Goal: Task Accomplishment & Management: Use online tool/utility

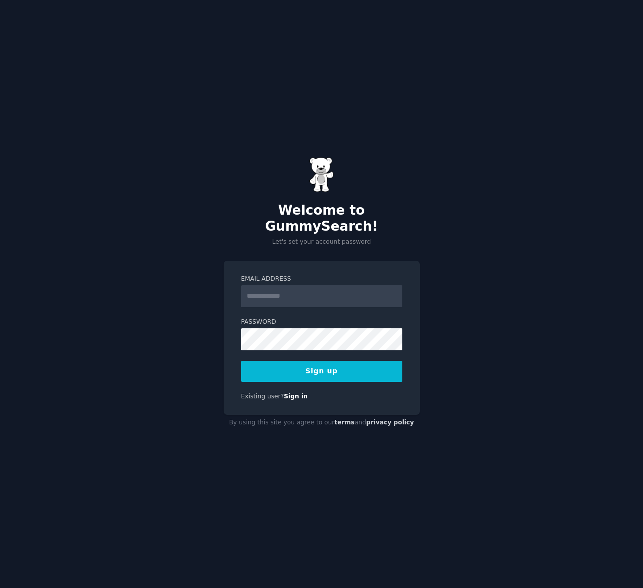
click at [296, 292] on input "Email Address" at bounding box center [321, 296] width 161 height 22
type input "**********"
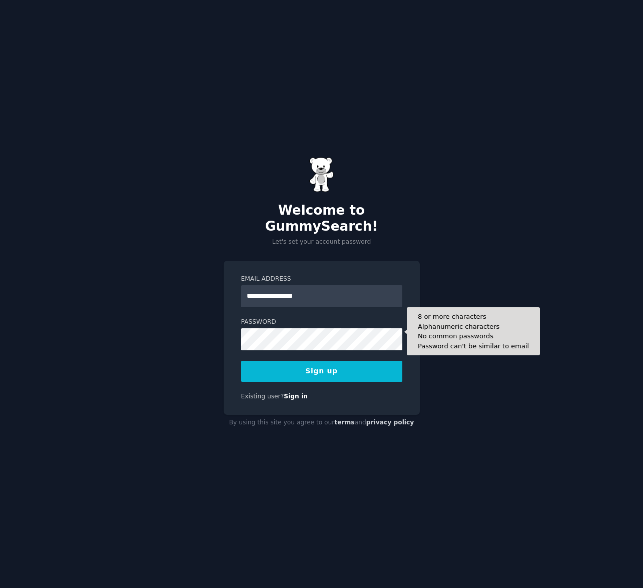
click at [241, 361] on button "Sign up" at bounding box center [321, 371] width 161 height 21
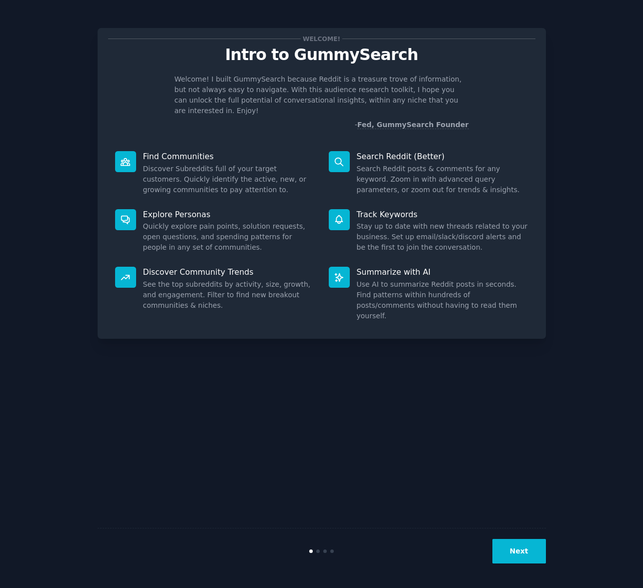
click at [514, 551] on button "Next" at bounding box center [519, 551] width 54 height 25
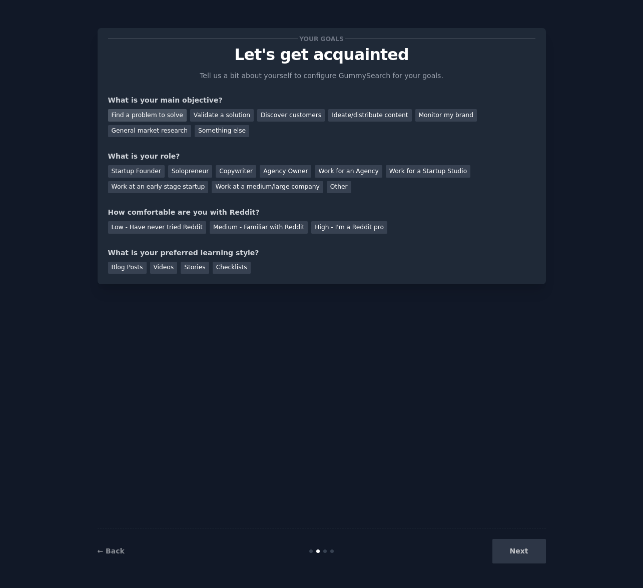
click at [153, 114] on div "Find a problem to solve" at bounding box center [147, 115] width 79 height 13
click at [169, 170] on div "Solopreneur" at bounding box center [190, 171] width 44 height 13
click at [133, 213] on div "How comfortable are you with Reddit?" at bounding box center [321, 212] width 427 height 11
click at [280, 226] on div "Medium - Familiar with Reddit" at bounding box center [259, 227] width 98 height 13
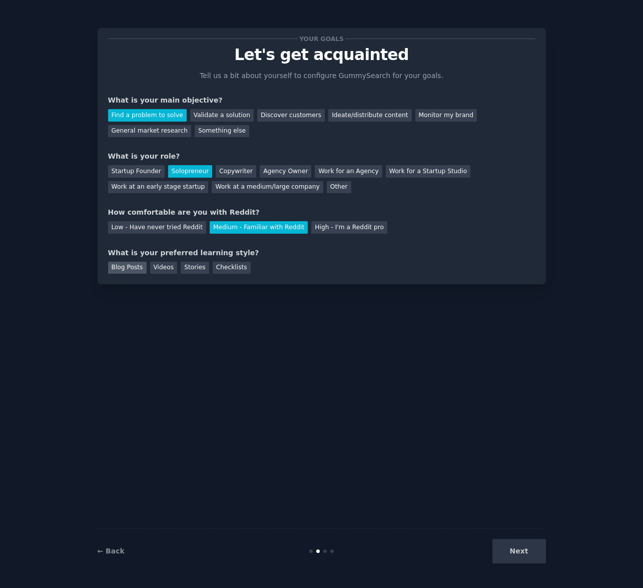
click at [141, 269] on div "Blog Posts" at bounding box center [127, 268] width 39 height 13
click at [510, 551] on button "Next" at bounding box center [519, 551] width 54 height 25
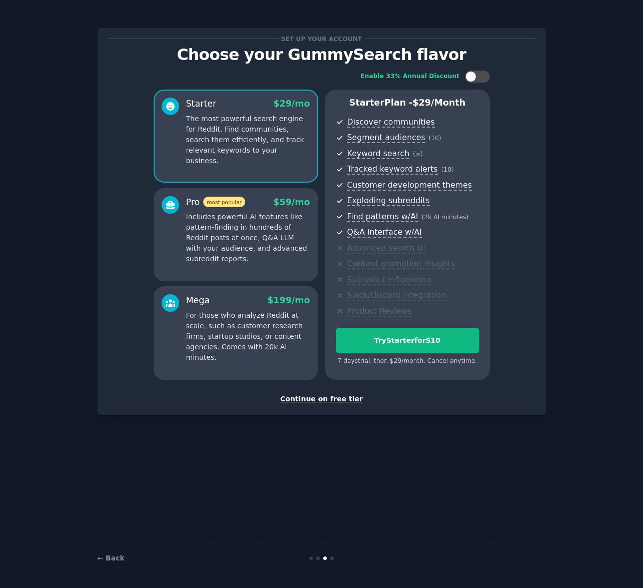
click at [241, 236] on p "Includes powerful AI features like pattern-finding in hundreds of Reddit posts …" at bounding box center [248, 238] width 124 height 53
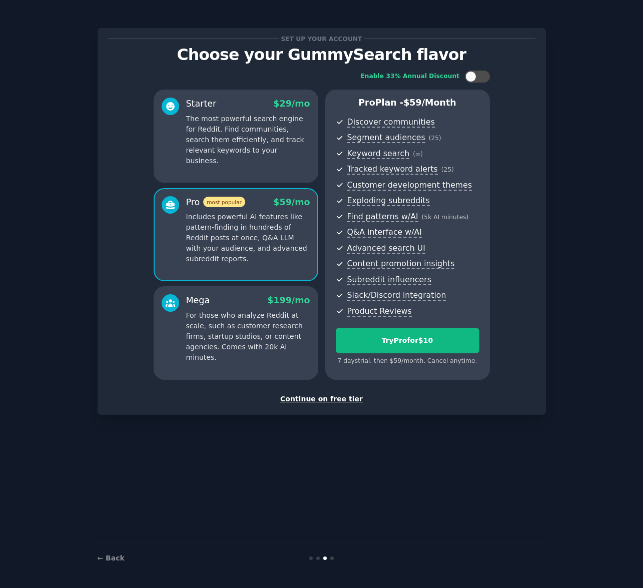
click at [244, 332] on p "For those who analyze Reddit at scale, such as customer research firms, startup…" at bounding box center [248, 336] width 124 height 53
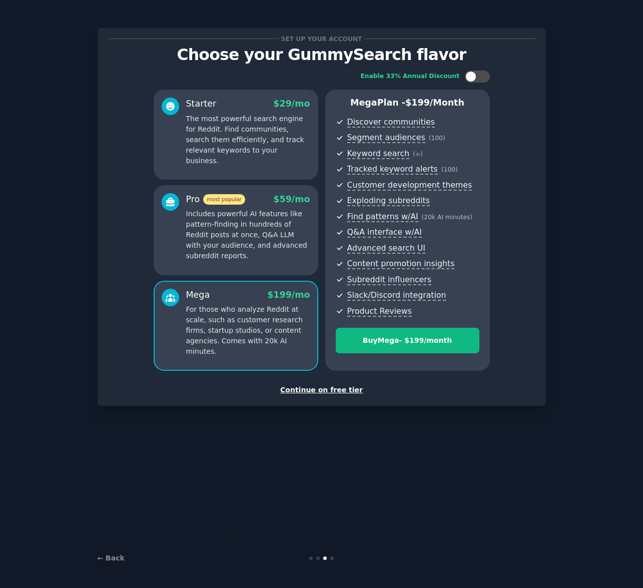
click at [245, 246] on p "Includes powerful AI features like pattern-finding in hundreds of Reddit posts …" at bounding box center [248, 235] width 124 height 53
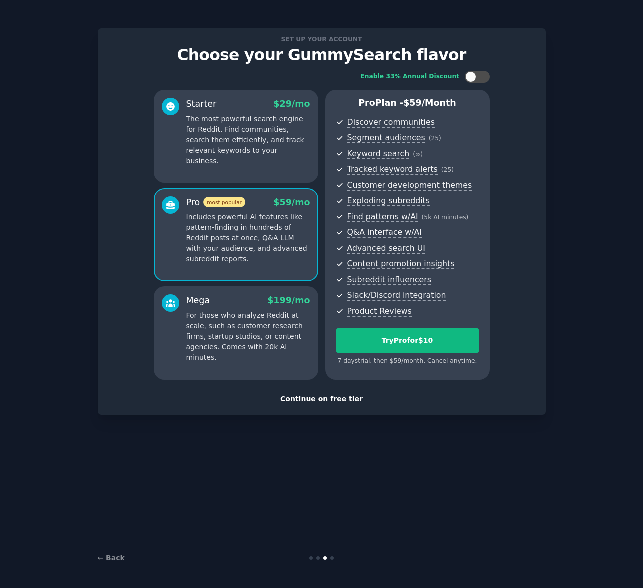
click at [250, 153] on p "The most powerful search engine for Reddit. Find communities, search them effic…" at bounding box center [248, 140] width 124 height 53
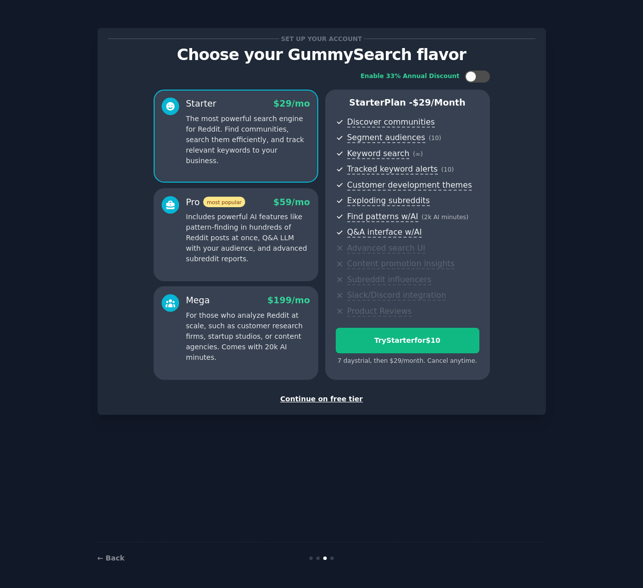
click at [239, 224] on p "Includes powerful AI features like pattern-finding in hundreds of Reddit posts …" at bounding box center [248, 238] width 124 height 53
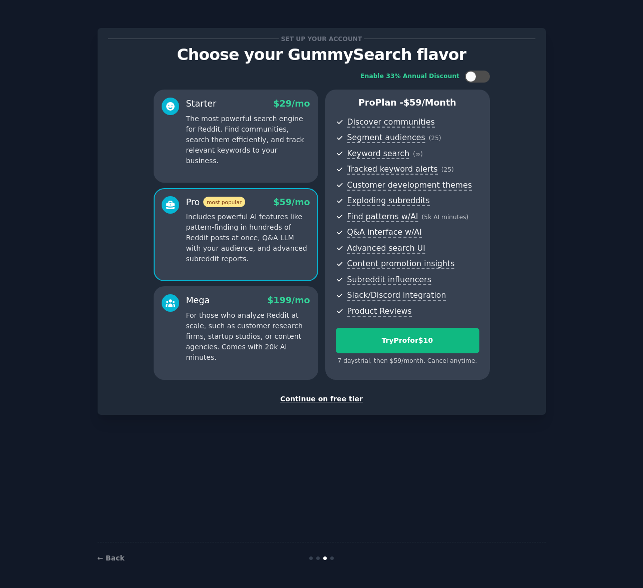
click at [238, 164] on div "Starter $ 29 /mo The most powerful search engine for Reddit. Find communities, …" at bounding box center [236, 136] width 165 height 93
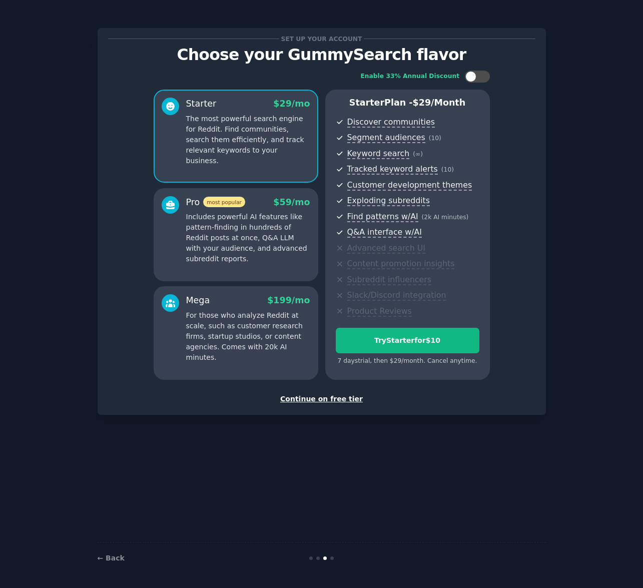
click at [307, 398] on div "Continue on free tier" at bounding box center [321, 399] width 427 height 11
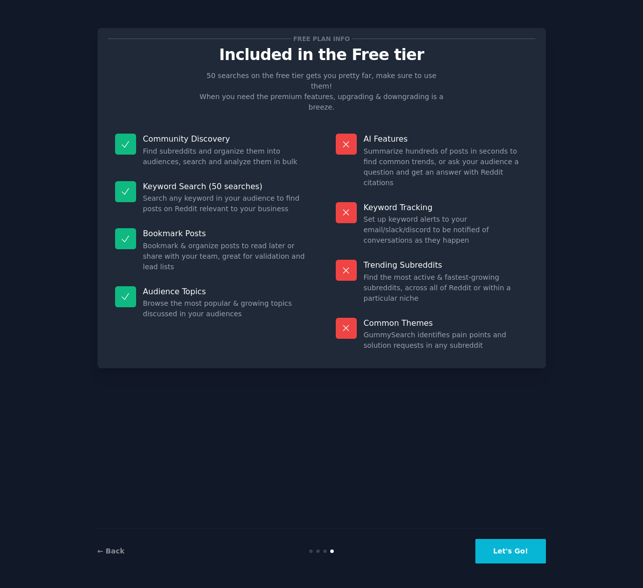
click at [367, 272] on dd "Find the most active & fastest-growing subreddits, across all of Reddit or with…" at bounding box center [446, 288] width 165 height 32
drag, startPoint x: 367, startPoint y: 238, endPoint x: 506, endPoint y: 245, distance: 138.8
click at [506, 272] on dd "Find the most active & fastest-growing subreddits, across all of Reddit or with…" at bounding box center [446, 288] width 165 height 32
click at [455, 307] on div "Free plan info Included in the Free tier 50 searches on the free tier gets you …" at bounding box center [322, 198] width 448 height 340
click at [508, 556] on button "Let's Go!" at bounding box center [510, 551] width 70 height 25
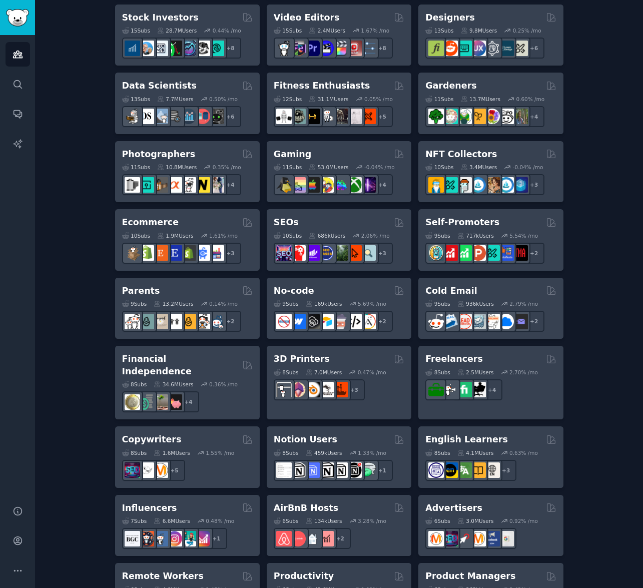
scroll to position [420, 0]
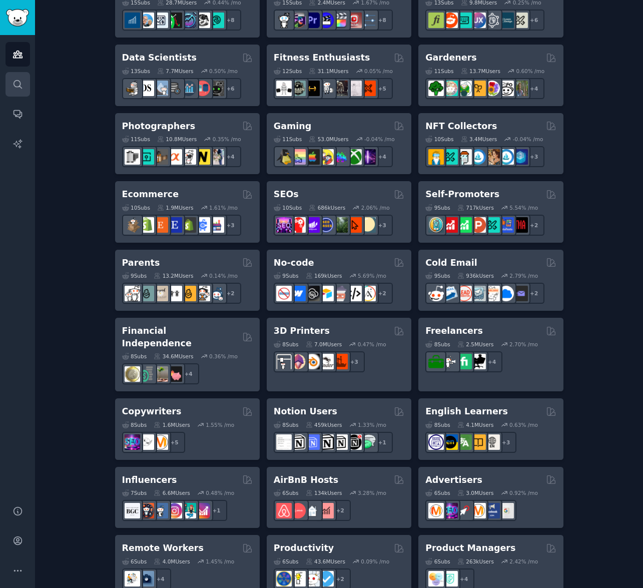
click at [16, 83] on icon "Sidebar" at bounding box center [18, 84] width 11 height 11
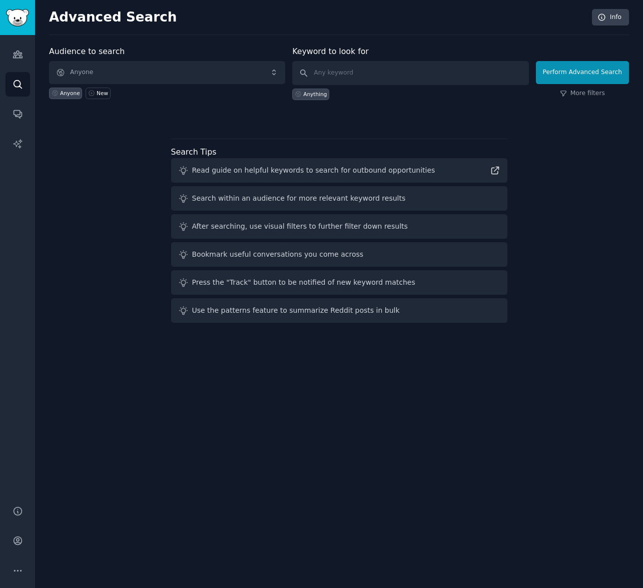
drag, startPoint x: 294, startPoint y: 93, endPoint x: 120, endPoint y: 193, distance: 201.1
click at [131, 210] on div "Audience to search Anyone Anyone New Keyword to look for Anything Perform Advan…" at bounding box center [339, 186] width 580 height 281
click at [18, 54] on icon "Sidebar" at bounding box center [17, 54] width 9 height 7
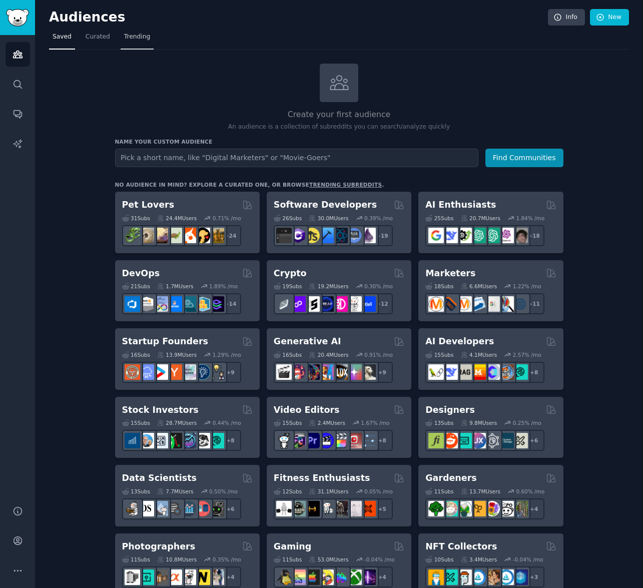
click at [131, 35] on span "Trending" at bounding box center [137, 37] width 26 height 9
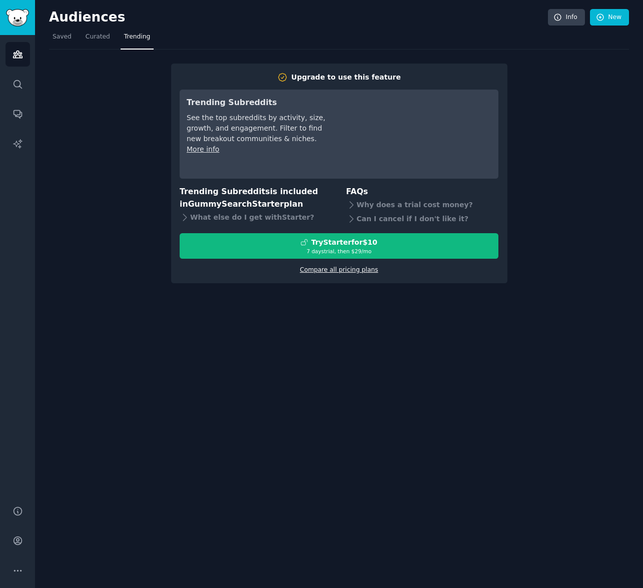
click at [344, 270] on link "Compare all pricing plans" at bounding box center [339, 269] width 78 height 7
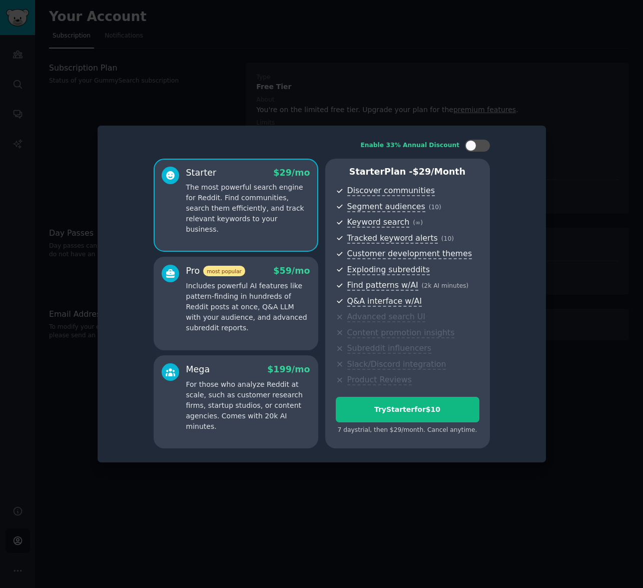
click at [312, 510] on div at bounding box center [321, 294] width 643 height 588
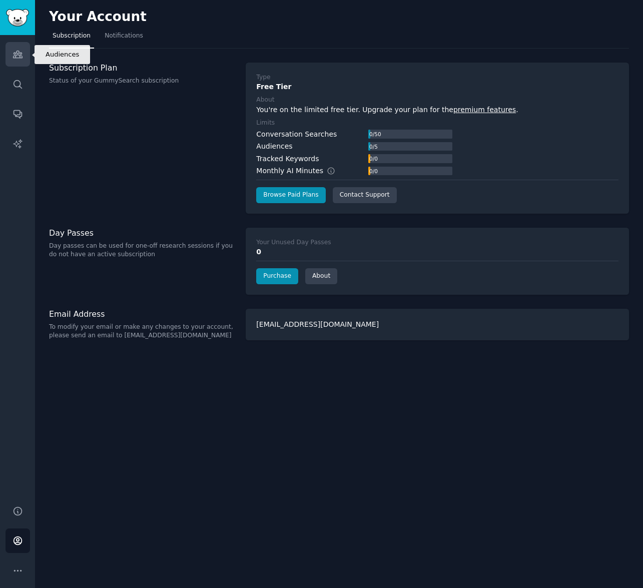
click at [20, 49] on link "Audiences" at bounding box center [18, 54] width 25 height 25
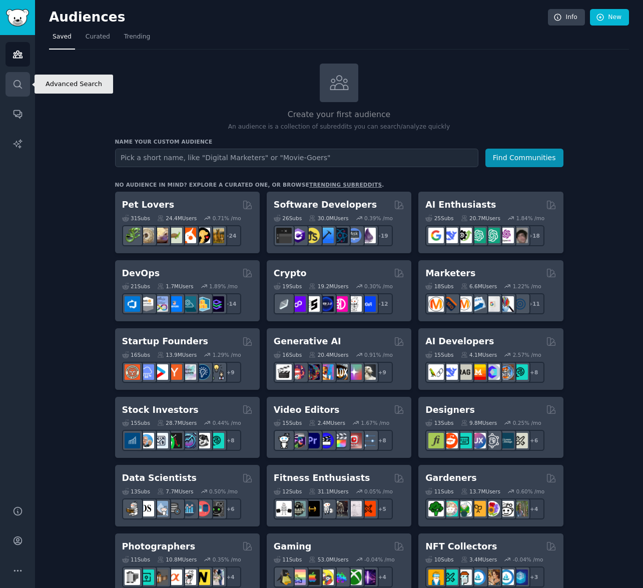
click at [24, 77] on link "Search" at bounding box center [18, 84] width 25 height 25
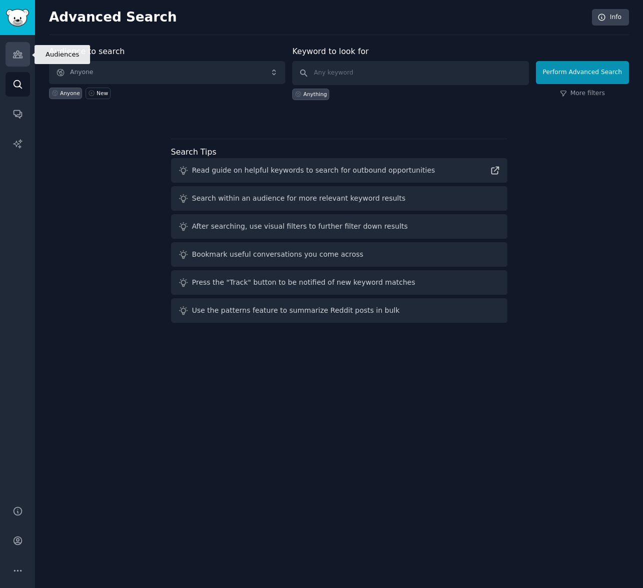
click at [24, 60] on link "Audiences" at bounding box center [18, 54] width 25 height 25
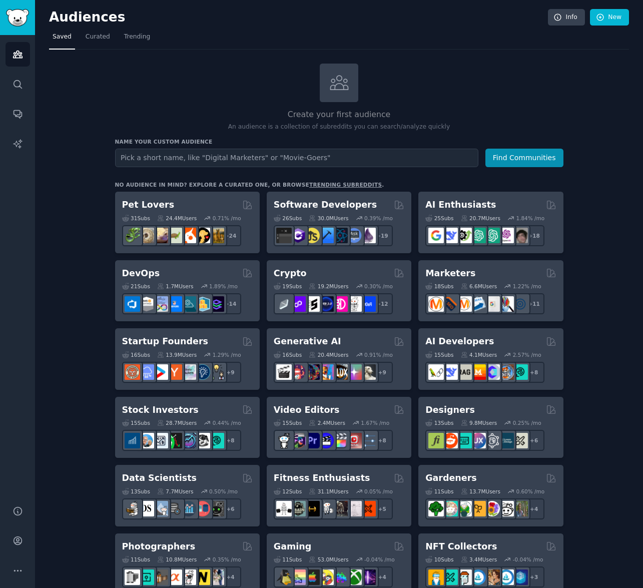
click at [313, 186] on link "trending subreddits" at bounding box center [345, 185] width 73 height 6
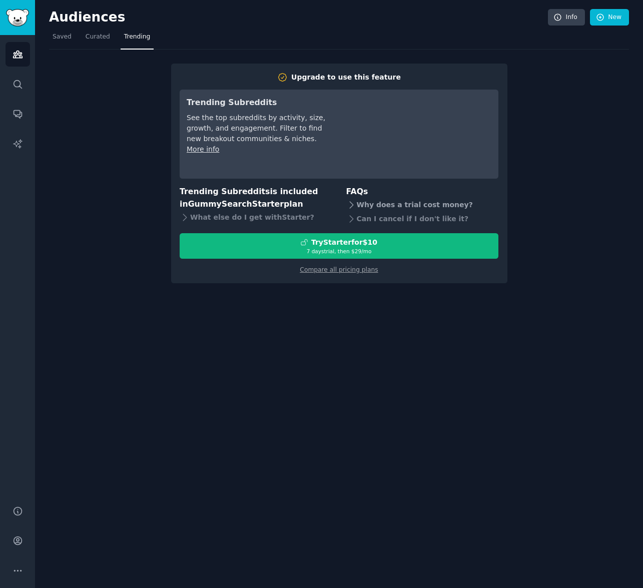
click at [355, 206] on icon at bounding box center [351, 205] width 11 height 11
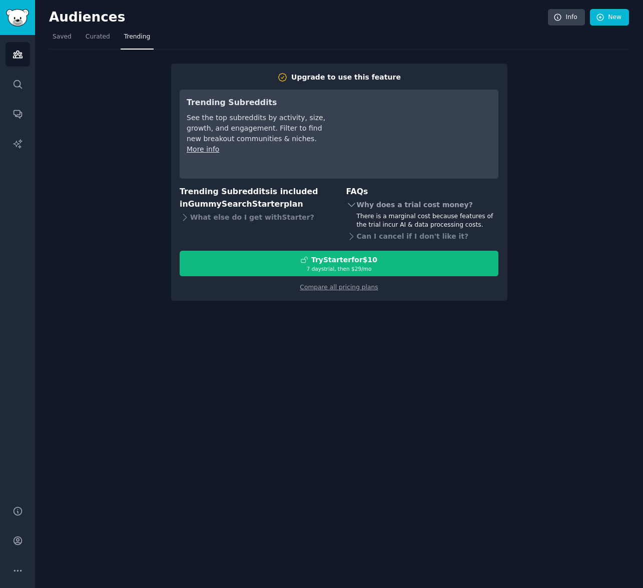
click at [356, 206] on icon at bounding box center [351, 205] width 11 height 11
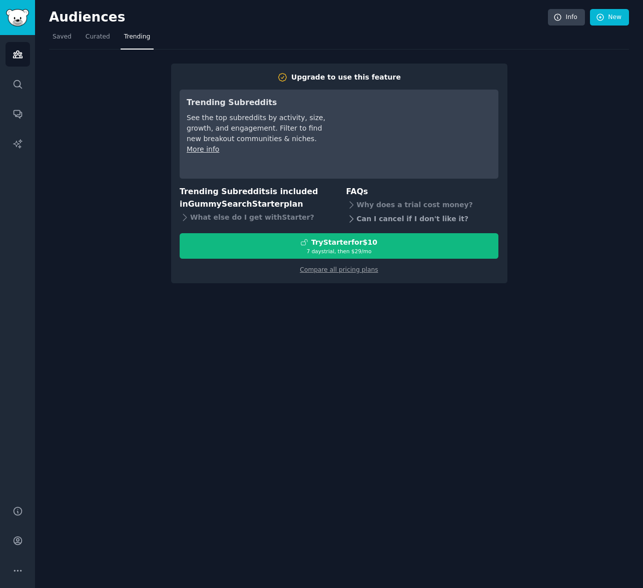
click at [346, 216] on icon at bounding box center [351, 219] width 11 height 11
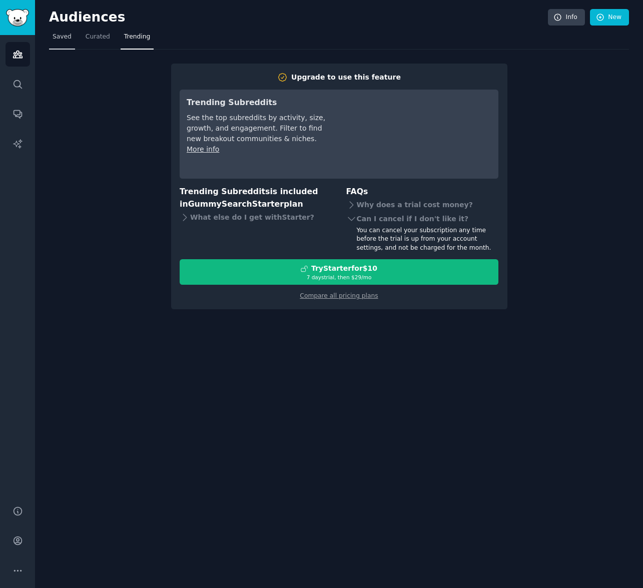
click at [54, 37] on span "Saved" at bounding box center [62, 37] width 19 height 9
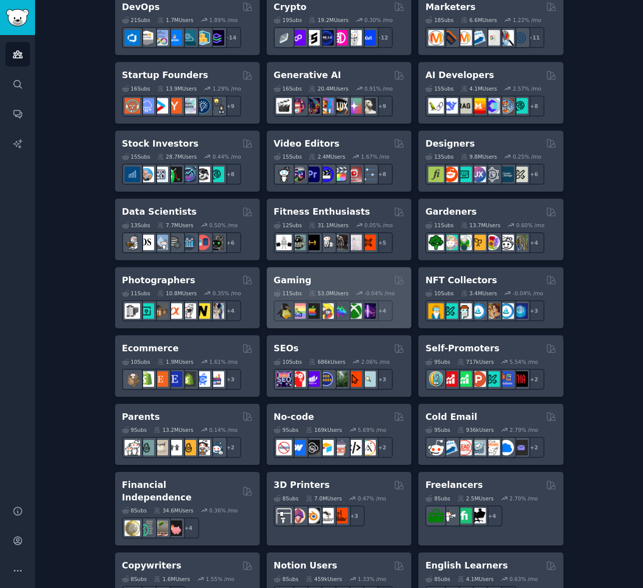
scroll to position [300, 0]
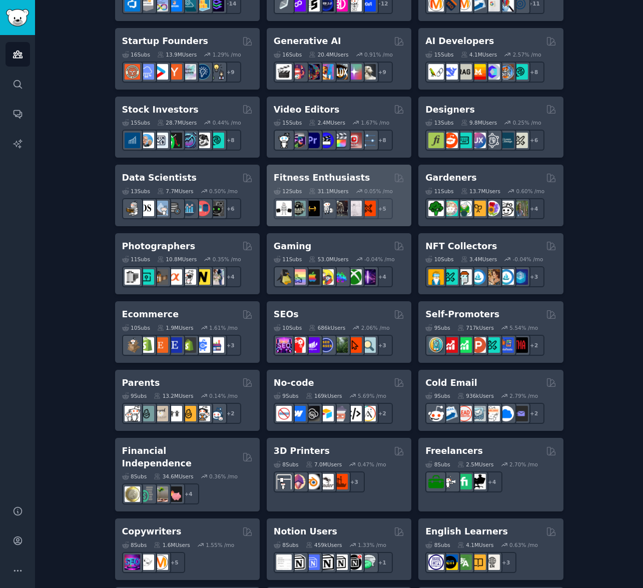
click at [307, 174] on h2 "Fitness Enthusiasts" at bounding box center [322, 178] width 97 height 13
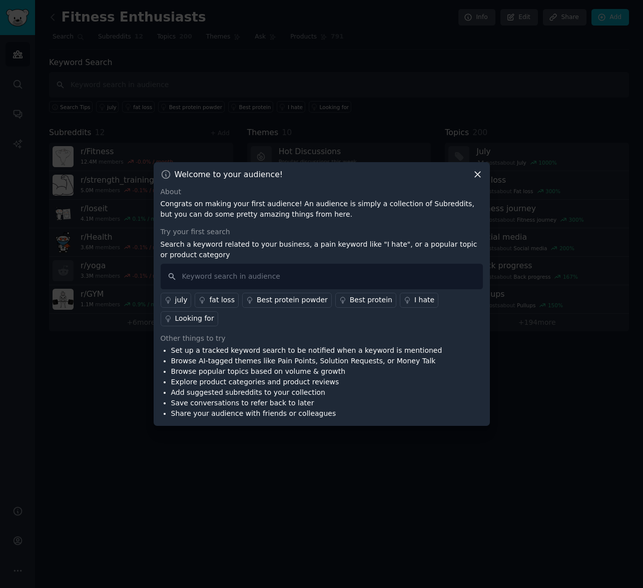
click at [188, 324] on link "Looking for" at bounding box center [190, 318] width 58 height 15
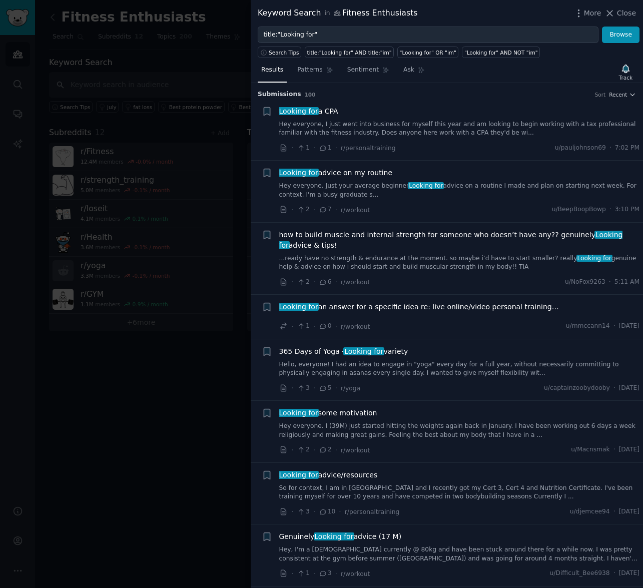
click at [388, 117] on div "Looking for a CPA Hey everyone, I just went into business for myself this year …" at bounding box center [459, 122] width 361 height 32
drag, startPoint x: 620, startPoint y: 13, endPoint x: 370, endPoint y: 121, distance: 271.4
click at [620, 13] on span "Close" at bounding box center [626, 13] width 19 height 11
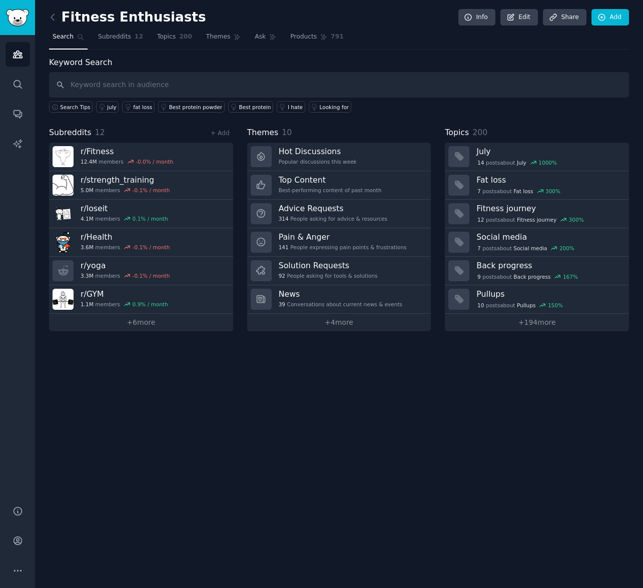
click at [59, 20] on link at bounding box center [55, 18] width 13 height 16
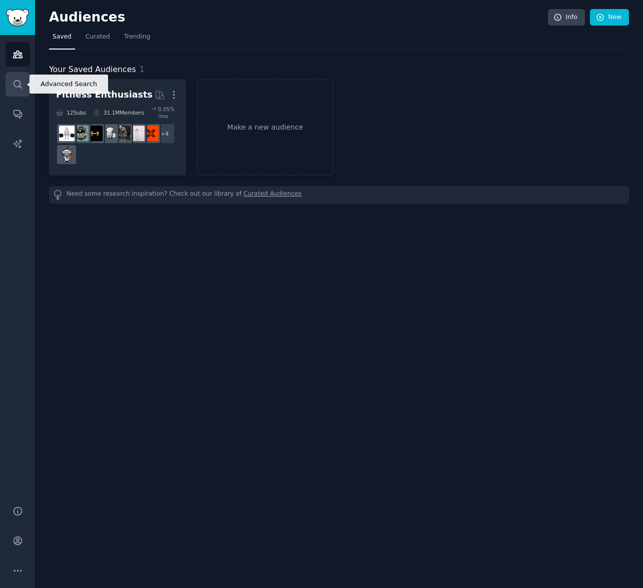
click at [27, 89] on link "Search" at bounding box center [18, 84] width 25 height 25
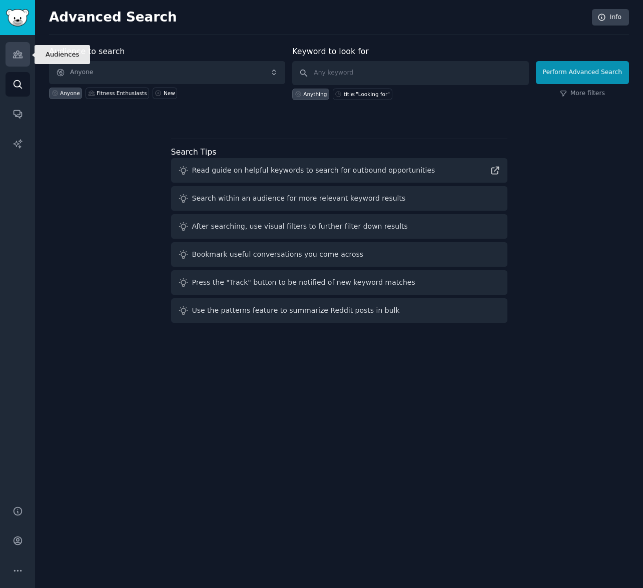
click at [20, 56] on icon "Sidebar" at bounding box center [17, 54] width 9 height 7
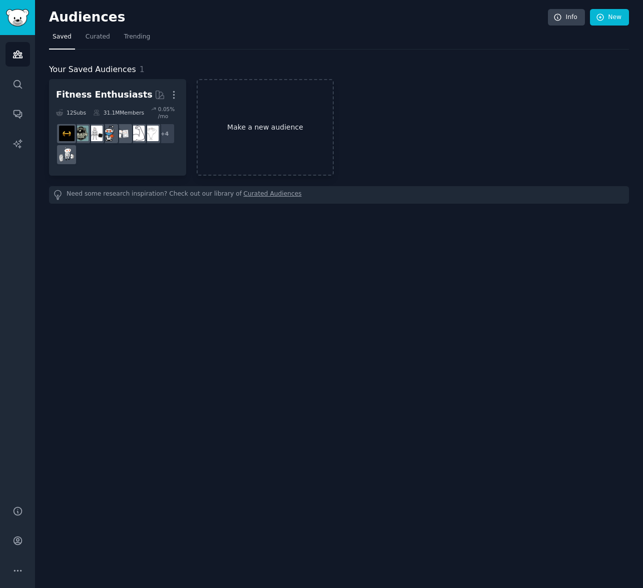
click at [266, 108] on link "Make a new audience" at bounding box center [265, 127] width 137 height 97
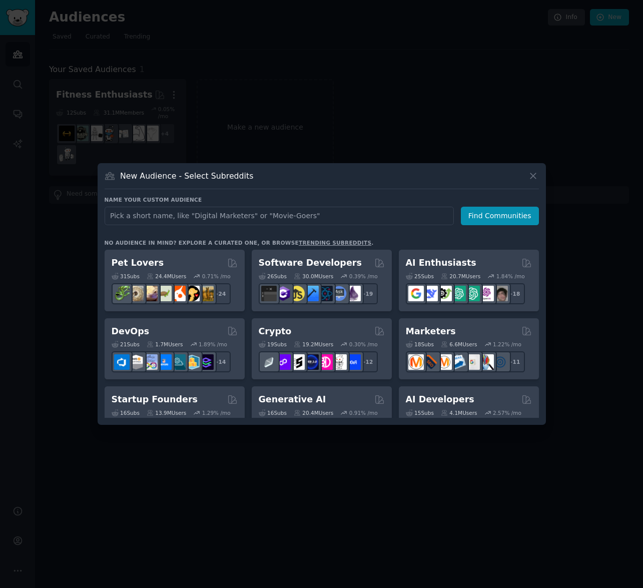
click at [231, 212] on input "text" at bounding box center [279, 216] width 349 height 19
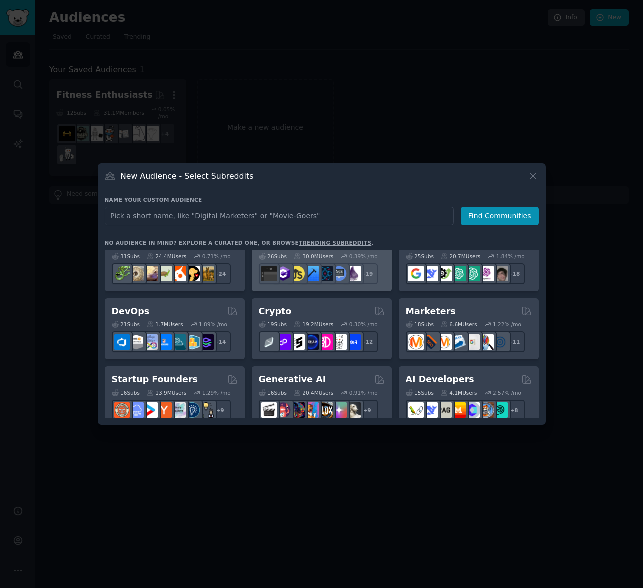
scroll to position [60, 0]
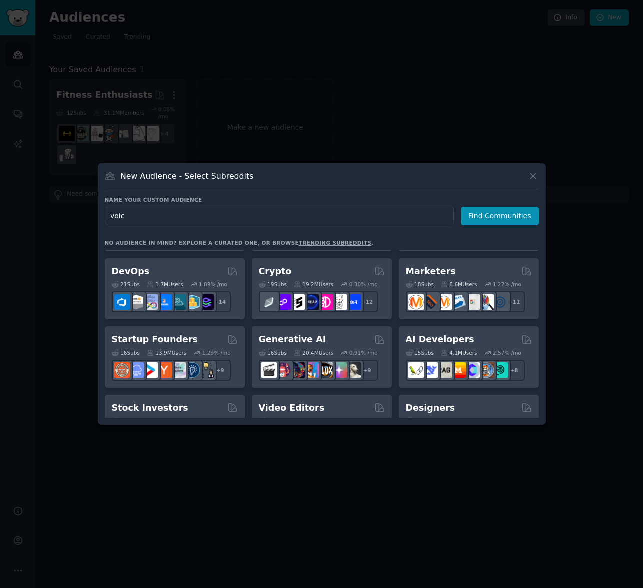
type input "voice"
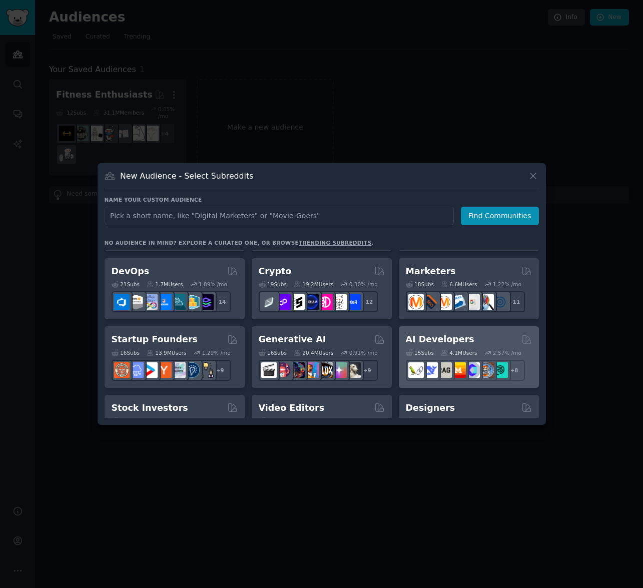
click at [430, 344] on h2 "AI Developers" at bounding box center [440, 339] width 69 height 13
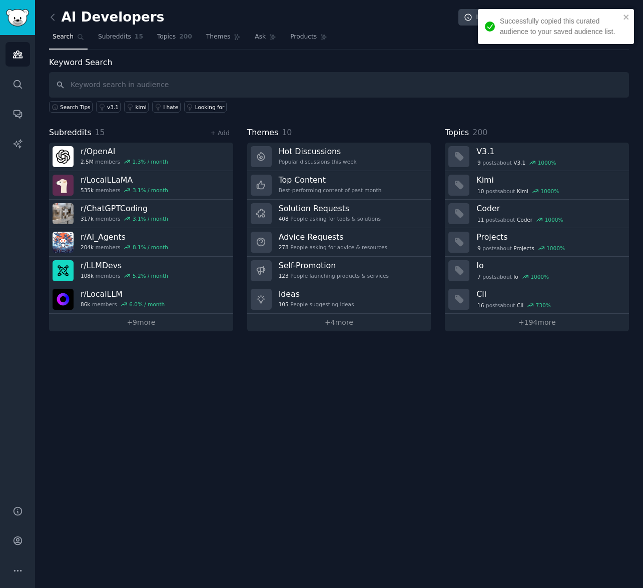
click at [137, 82] on input "text" at bounding box center [339, 85] width 580 height 26
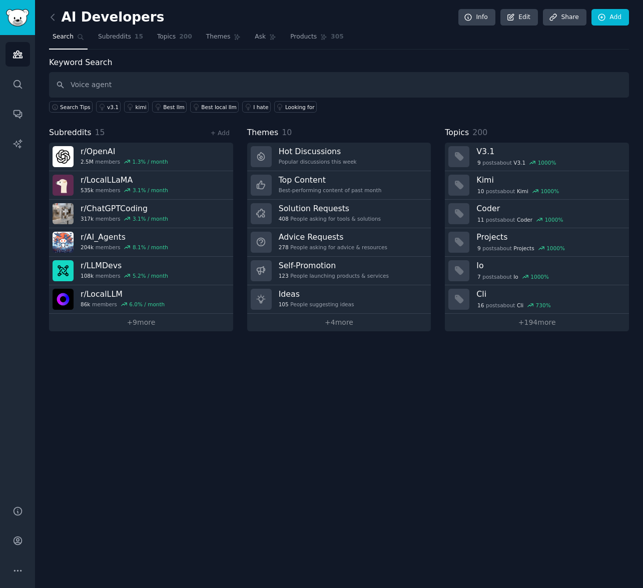
type input "Voice agent"
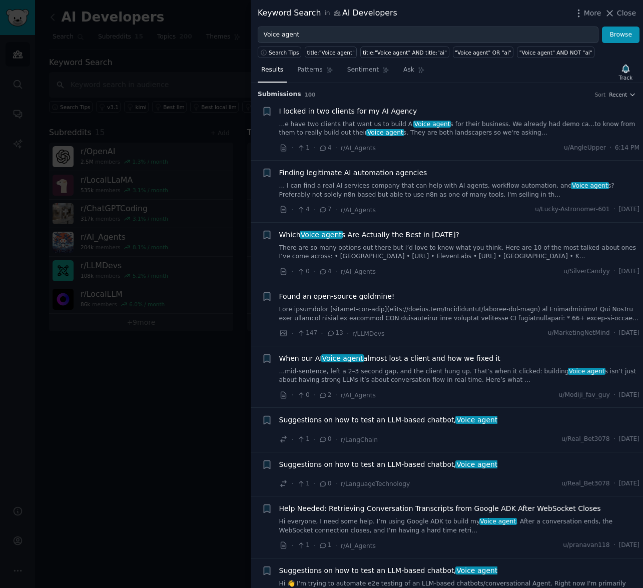
click at [528, 124] on link "...e have two clients that want us to build AI Voice agent s for their business…" at bounding box center [459, 129] width 361 height 18
